Goal: Complete application form

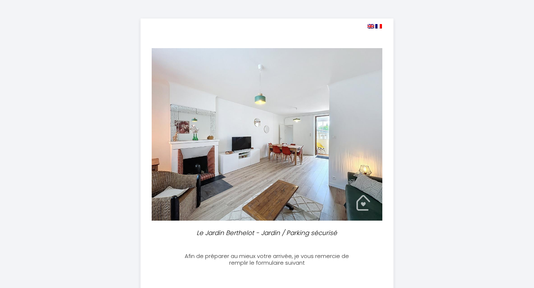
select select
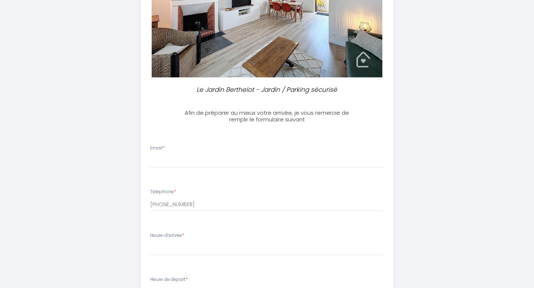
scroll to position [155, 0]
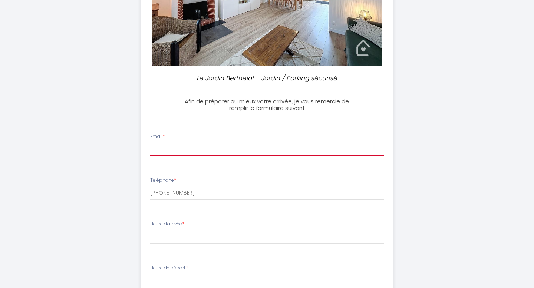
click at [198, 148] on input "Email *" at bounding box center [267, 149] width 234 height 13
type input "[EMAIL_ADDRESS][DOMAIN_NAME]"
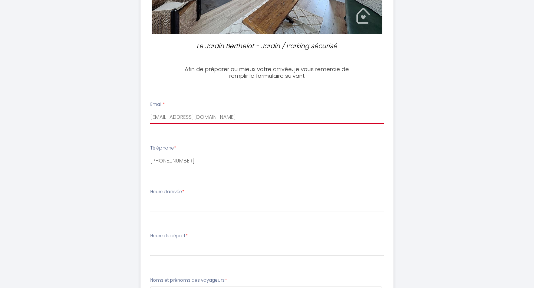
scroll to position [195, 0]
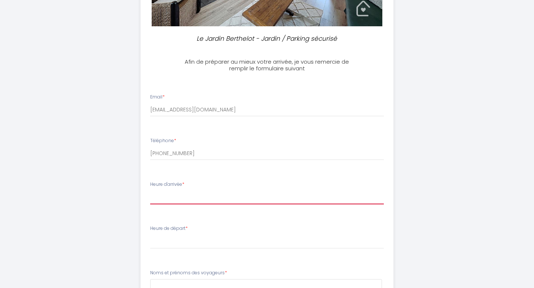
click at [209, 201] on select "17:00 17:30 18:00 18:30 19:00 19:30 20:00 20:30 21:00 21:30 22:00 22:30 23:00 2…" at bounding box center [267, 197] width 234 height 14
select select "17:00"
click at [150, 190] on select "17:00 17:30 18:00 18:30 19:00 19:30 20:00 20:30 21:00 21:30 22:00 22:30 23:00 2…" at bounding box center [267, 197] width 234 height 14
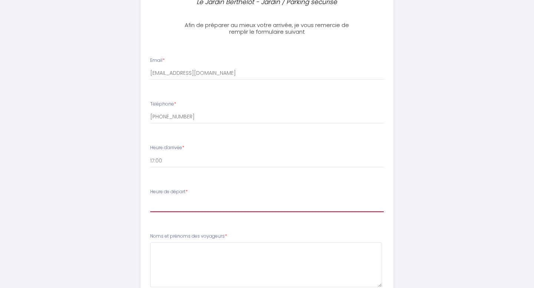
click at [202, 208] on select "00:00 00:30 01:00 01:30 02:00 02:30 03:00 03:30 04:00 04:30 05:00 05:30 06:00 0…" at bounding box center [267, 205] width 234 height 14
select select "09:30"
click at [150, 198] on select "00:00 00:30 01:00 01:30 02:00 02:30 03:00 03:30 04:00 04:30 05:00 05:30 06:00 0…" at bounding box center [267, 205] width 234 height 14
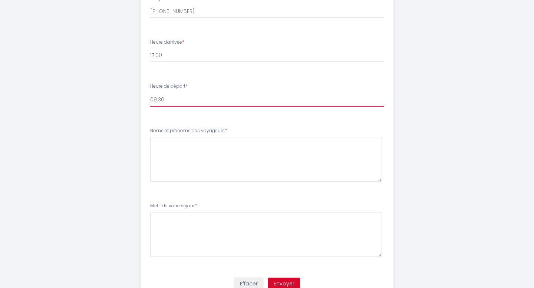
scroll to position [341, 0]
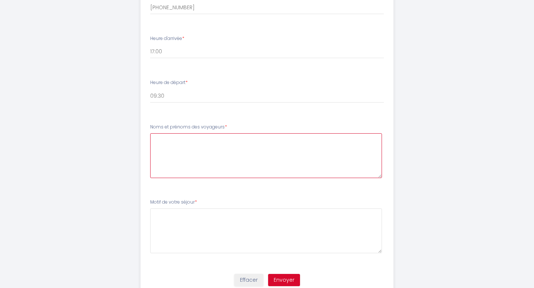
click at [223, 142] on voyageurs4 at bounding box center [266, 155] width 232 height 45
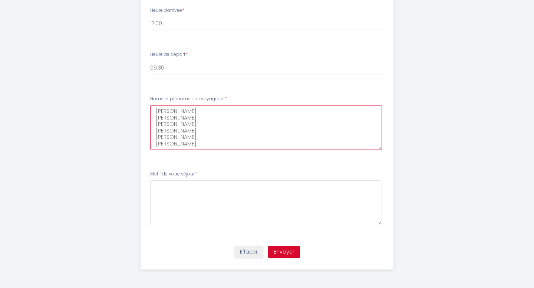
scroll to position [369, 0]
type voyageurs4 "[PERSON_NAME] [PERSON_NAME] [PERSON_NAME] [PERSON_NAME] [PERSON_NAME] [PERSON_N…"
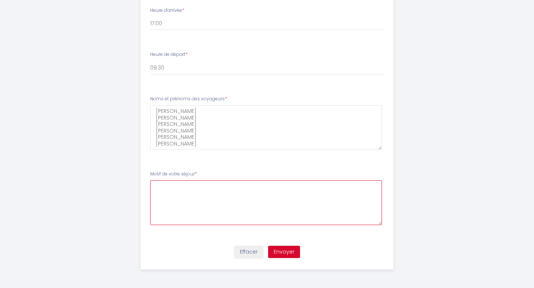
click at [219, 185] on séjour5 at bounding box center [266, 202] width 232 height 45
type séjour5 "P"
click at [268, 212] on séjour5 "Déplacement professionnel et séjour familial" at bounding box center [266, 202] width 232 height 45
type séjour5 "Déplacement professionnel et séjour familial"
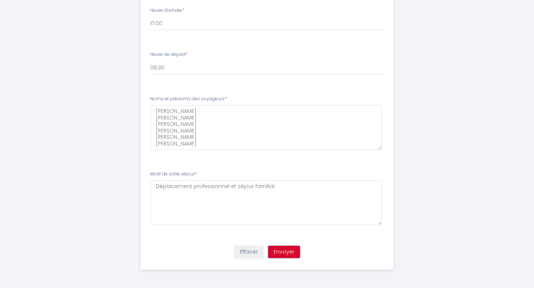
click at [288, 249] on button "Envoyer" at bounding box center [284, 252] width 32 height 13
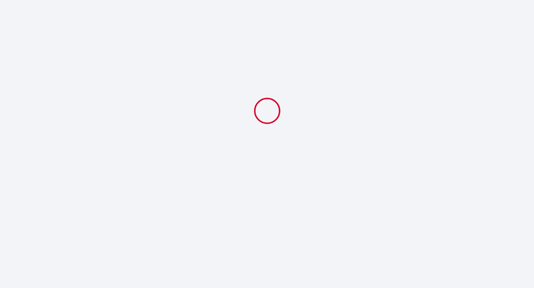
scroll to position [0, 0]
select select "09:30"
